Goal: Obtain resource: Download file/media

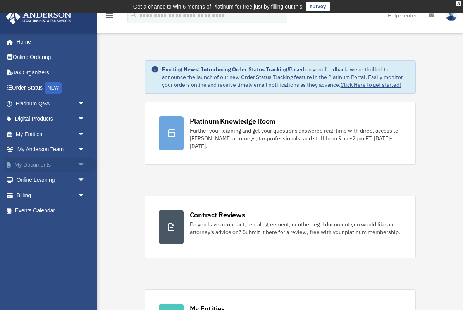
click at [81, 159] on span "arrow_drop_down" at bounding box center [84, 165] width 15 height 16
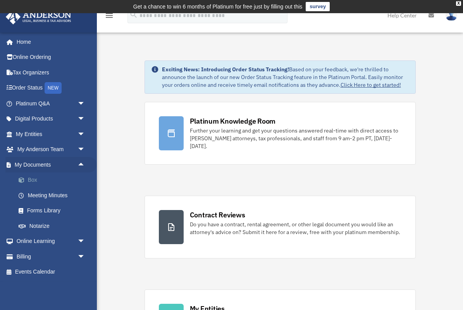
click at [35, 178] on link "Box" at bounding box center [54, 179] width 86 height 15
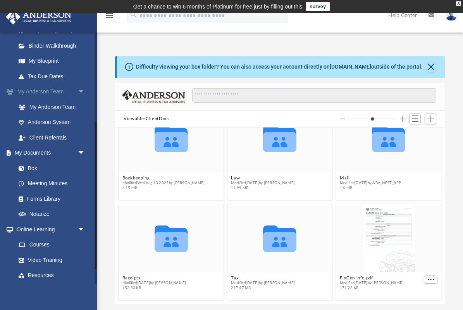
scroll to position [150, 0]
click at [30, 162] on link "Box" at bounding box center [54, 166] width 86 height 15
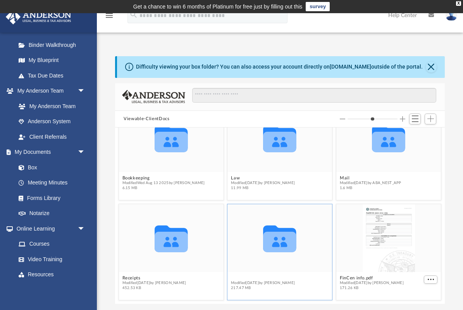
click at [233, 277] on button "Tax" at bounding box center [263, 277] width 64 height 5
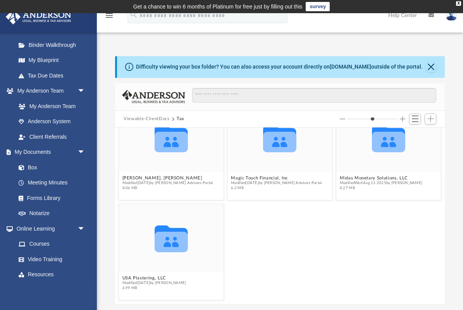
scroll to position [127, 0]
click at [139, 278] on button "USA Plastering, LLC" at bounding box center [154, 277] width 64 height 5
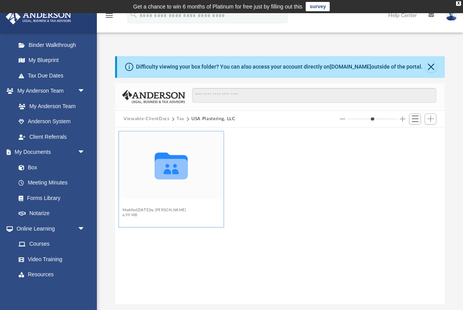
click at [128, 206] on button "2024" at bounding box center [154, 204] width 64 height 5
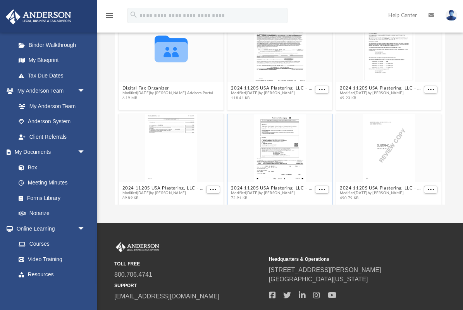
scroll to position [15, 0]
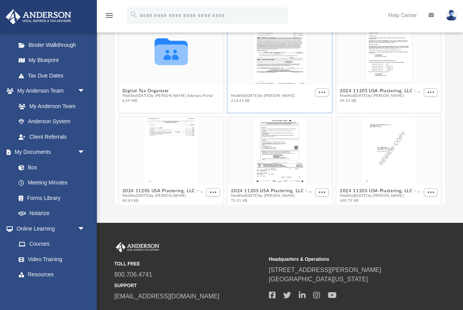
click at [260, 90] on button "2024 1120S USA Plastering, LLC - e-file authorization - please sign.pdf" at bounding box center [272, 90] width 82 height 5
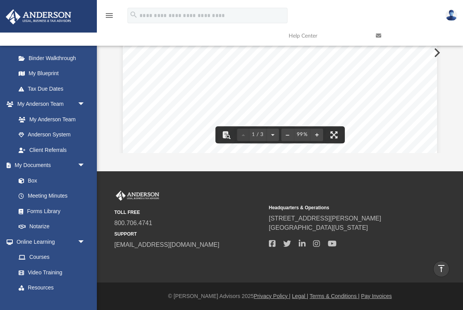
scroll to position [0, 0]
click at [34, 176] on link "Box" at bounding box center [54, 180] width 86 height 15
click at [439, 52] on button "Preview" at bounding box center [435, 53] width 17 height 22
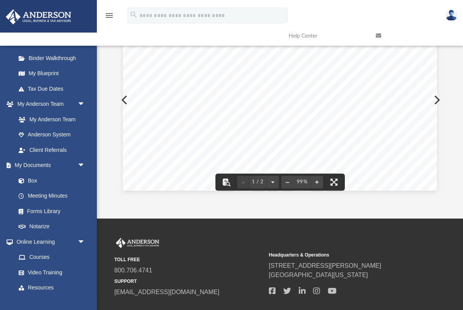
scroll to position [223, 0]
click at [437, 99] on button "Preview" at bounding box center [435, 100] width 17 height 22
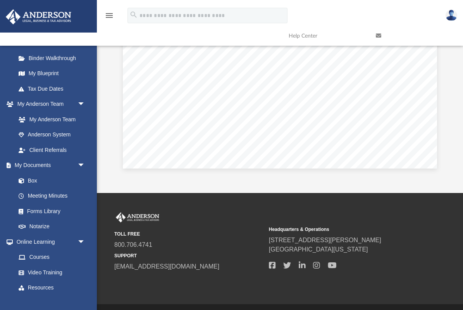
scroll to position [129, 0]
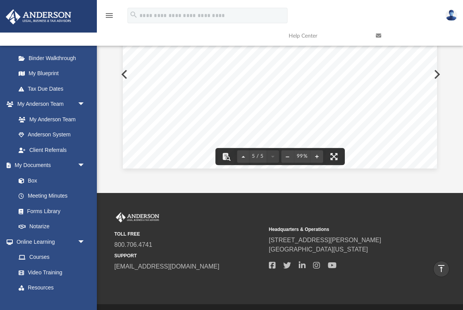
click at [437, 74] on button "Preview" at bounding box center [435, 74] width 17 height 22
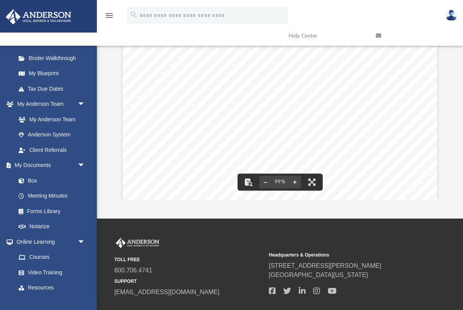
scroll to position [0, 0]
click at [436, 98] on div "439035 [DATE] CAUTION: IF NO PAYMENT IS DUE, DO NOT MAIL THIS VOUCHER DETACH HE…" at bounding box center [280, 209] width 314 height 406
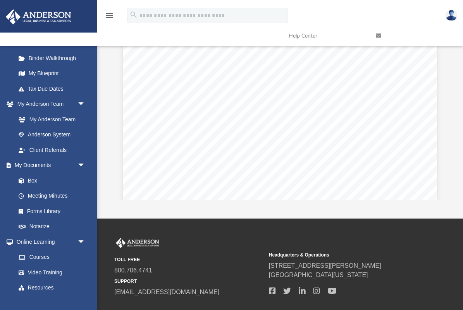
click at [436, 98] on div "439035 [DATE] CAUTION: IF NO PAYMENT IS DUE, DO NOT MAIL THIS VOUCHER DETACH HE…" at bounding box center [280, 209] width 314 height 406
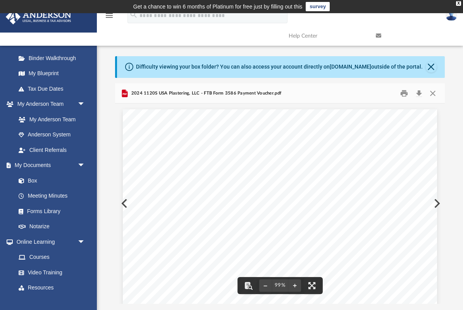
click at [124, 202] on div "439035 [DATE] CAUTION: IF NO PAYMENT IS DUE, DO NOT MAIL THIS VOUCHER DETACH HE…" at bounding box center [280, 312] width 314 height 406
click at [123, 202] on div "439035 [DATE] CAUTION: IF NO PAYMENT IS DUE, DO NOT MAIL THIS VOUCHER DETACH HE…" at bounding box center [280, 312] width 314 height 406
click at [124, 201] on div "439035 [DATE] CAUTION: IF NO PAYMENT IS DUE, DO NOT MAIL THIS VOUCHER DETACH HE…" at bounding box center [280, 312] width 314 height 406
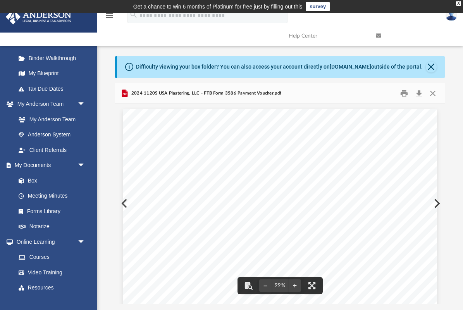
click at [124, 201] on div "439035 [DATE] CAUTION: IF NO PAYMENT IS DUE, DO NOT MAIL THIS VOUCHER DETACH HE…" at bounding box center [280, 312] width 314 height 406
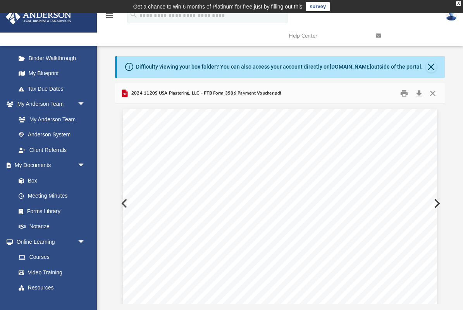
click at [124, 201] on div "439035 [DATE] CAUTION: IF NO PAYMENT IS DUE, DO NOT MAIL THIS VOUCHER DETACH HE…" at bounding box center [280, 312] width 314 height 406
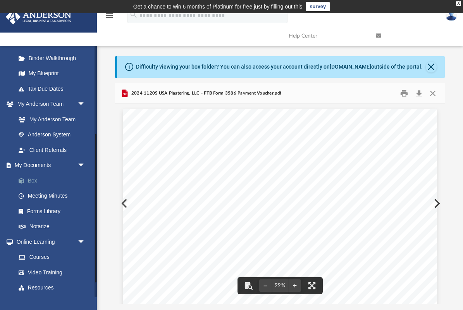
click at [33, 175] on link "Box" at bounding box center [54, 180] width 86 height 15
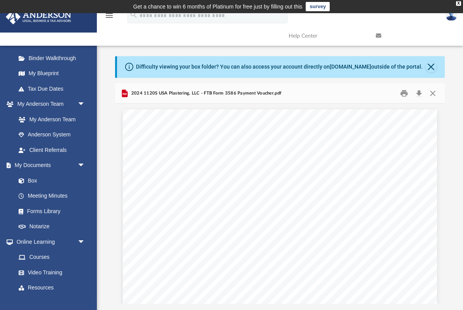
click at [124, 93] on icon "Preview" at bounding box center [125, 94] width 4 height 2
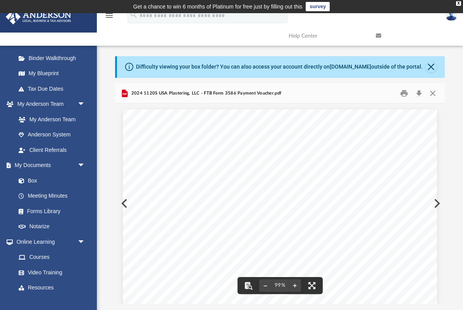
click at [124, 203] on div "439035 [DATE] CAUTION: IF NO PAYMENT IS DUE, DO NOT MAIL THIS VOUCHER DETACH HE…" at bounding box center [280, 312] width 314 height 406
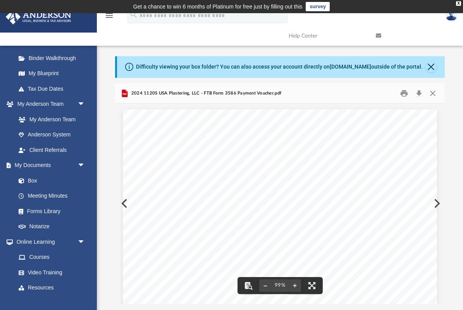
click at [124, 203] on div "439035 [DATE] CAUTION: IF NO PAYMENT IS DUE, DO NOT MAIL THIS VOUCHER DETACH HE…" at bounding box center [280, 312] width 314 height 406
click at [436, 202] on div "439035 [DATE] CAUTION: IF NO PAYMENT IS DUE, DO NOT MAIL THIS VOUCHER DETACH HE…" at bounding box center [280, 312] width 314 height 406
click at [434, 91] on button "Close" at bounding box center [432, 93] width 14 height 12
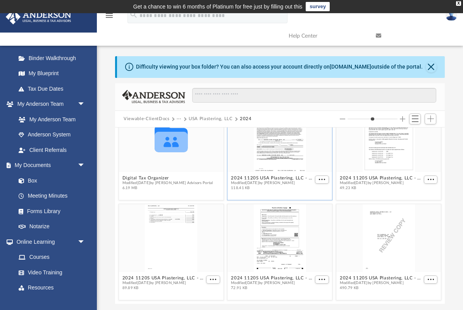
scroll to position [27, 0]
click at [272, 178] on button "2024 1120S USA Plastering, LLC - e-file authorization - please sign.pdf" at bounding box center [272, 177] width 82 height 5
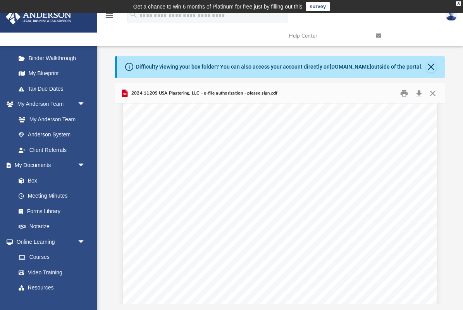
scroll to position [464, 0]
click at [434, 93] on button "Close" at bounding box center [432, 93] width 14 height 12
type input "*"
